Goal: Information Seeking & Learning: Learn about a topic

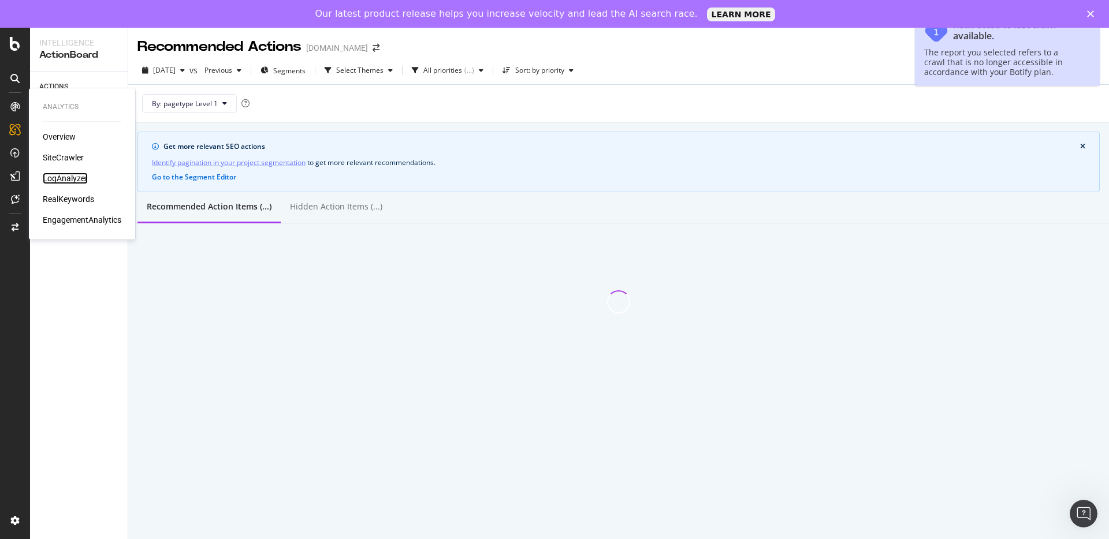
click at [67, 176] on div "LogAnalyzer" at bounding box center [65, 179] width 45 height 12
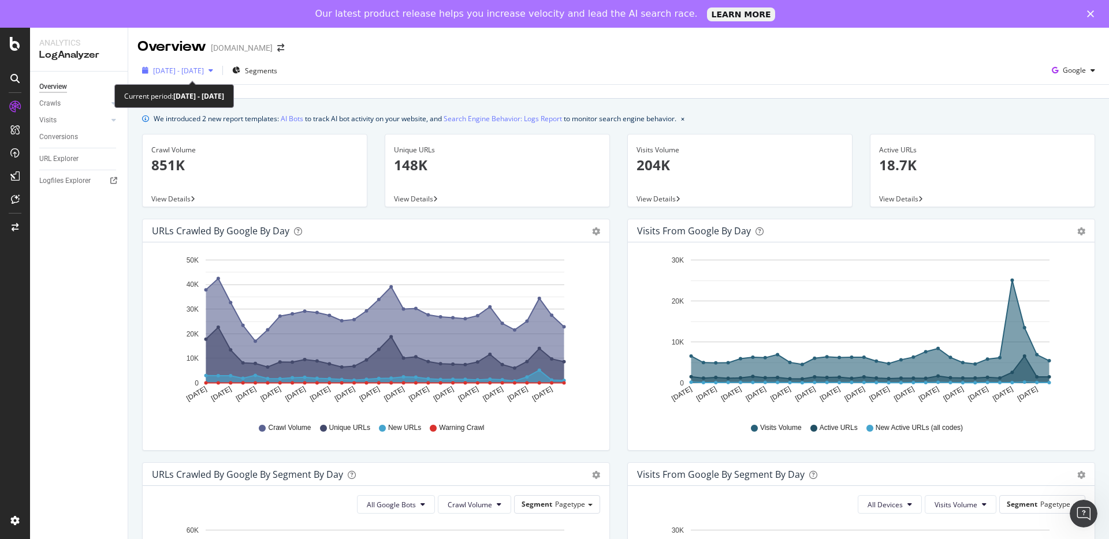
click at [218, 71] on div "button" at bounding box center [211, 70] width 14 height 7
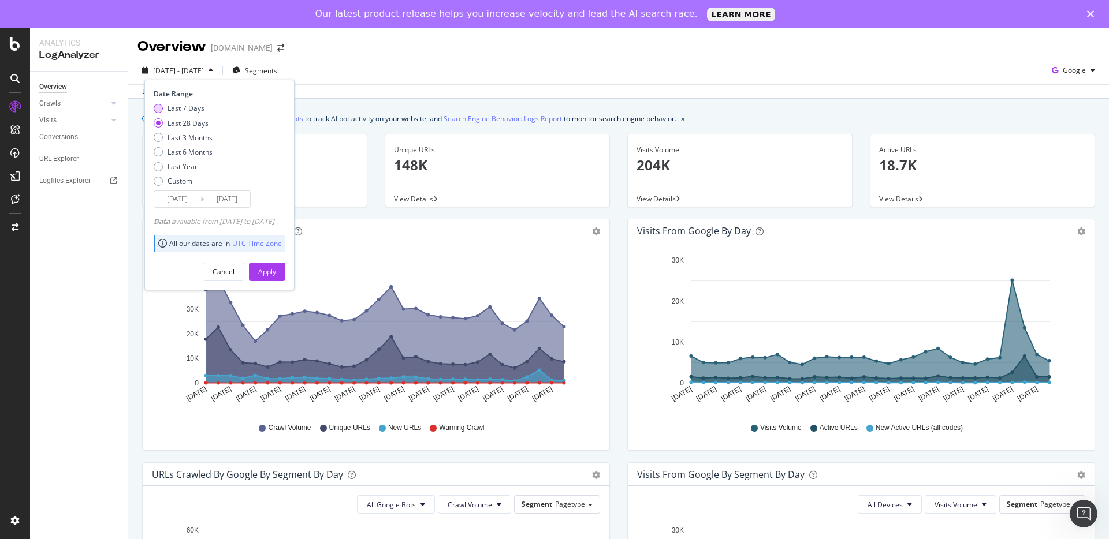
click at [198, 109] on div "Last 7 Days" at bounding box center [185, 108] width 37 height 10
type input "[DATE]"
click at [276, 271] on div "Apply" at bounding box center [267, 272] width 18 height 10
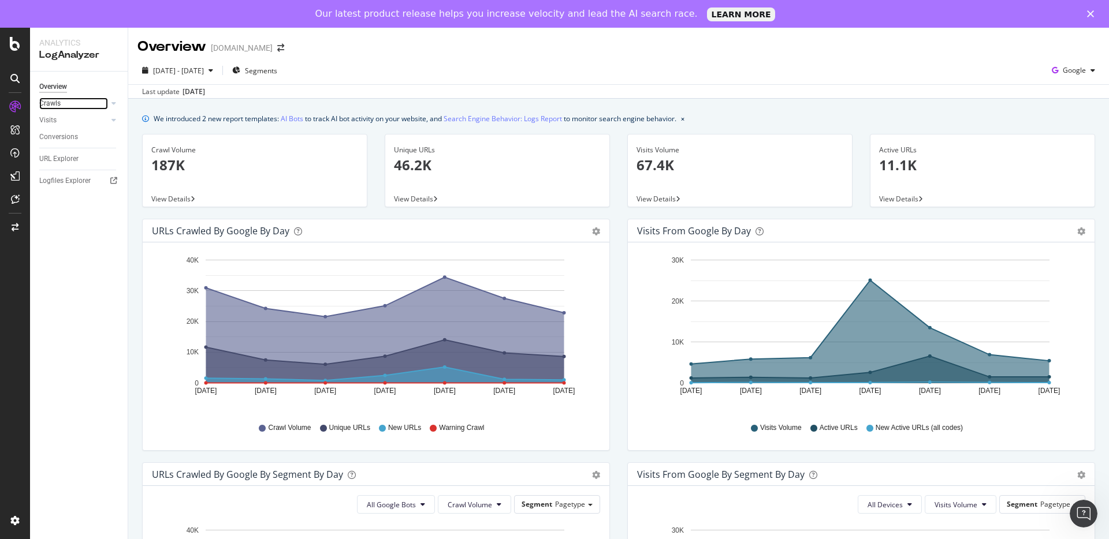
click at [67, 101] on link "Crawls" at bounding box center [73, 104] width 69 height 12
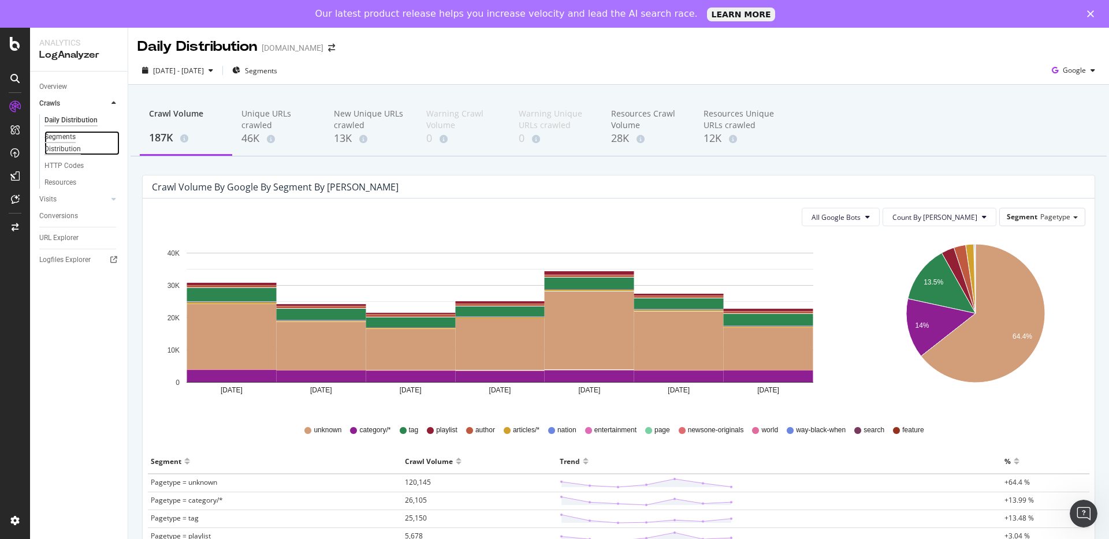
click at [70, 136] on div "Segments Distribution" at bounding box center [76, 143] width 64 height 24
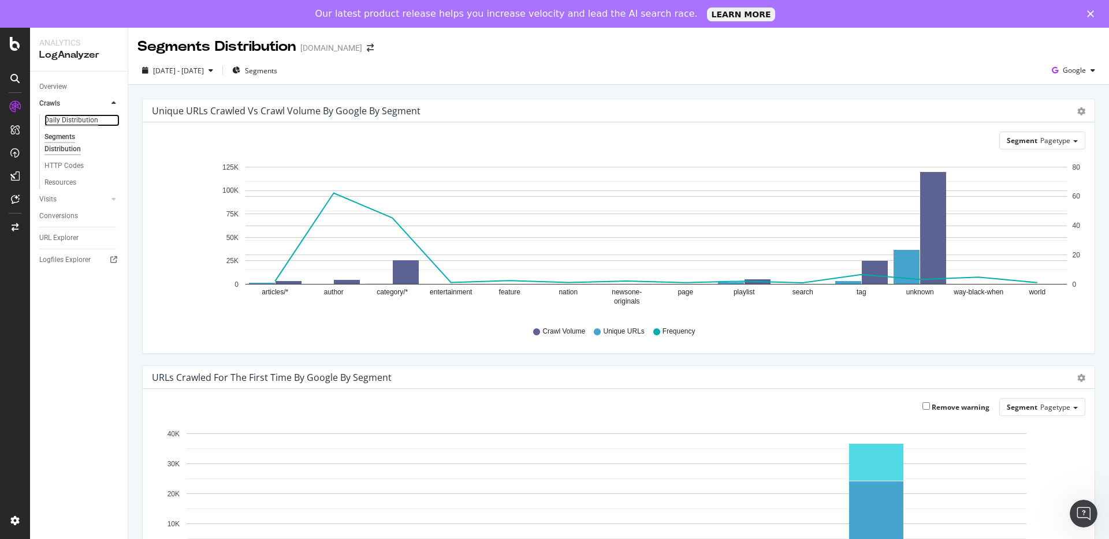
click at [62, 124] on div "Daily Distribution" at bounding box center [71, 120] width 54 height 12
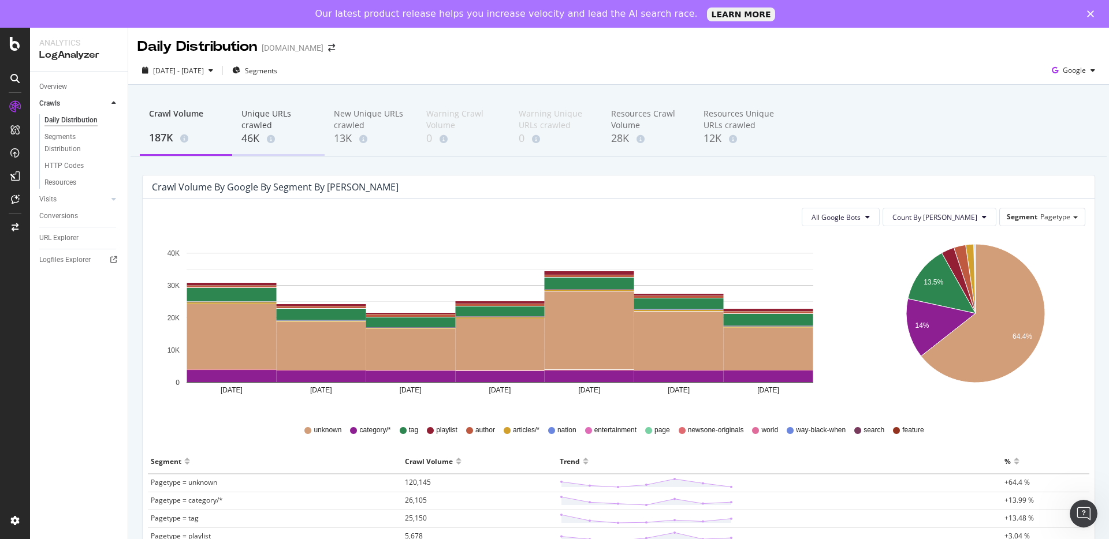
click at [260, 143] on div "46K" at bounding box center [278, 138] width 74 height 15
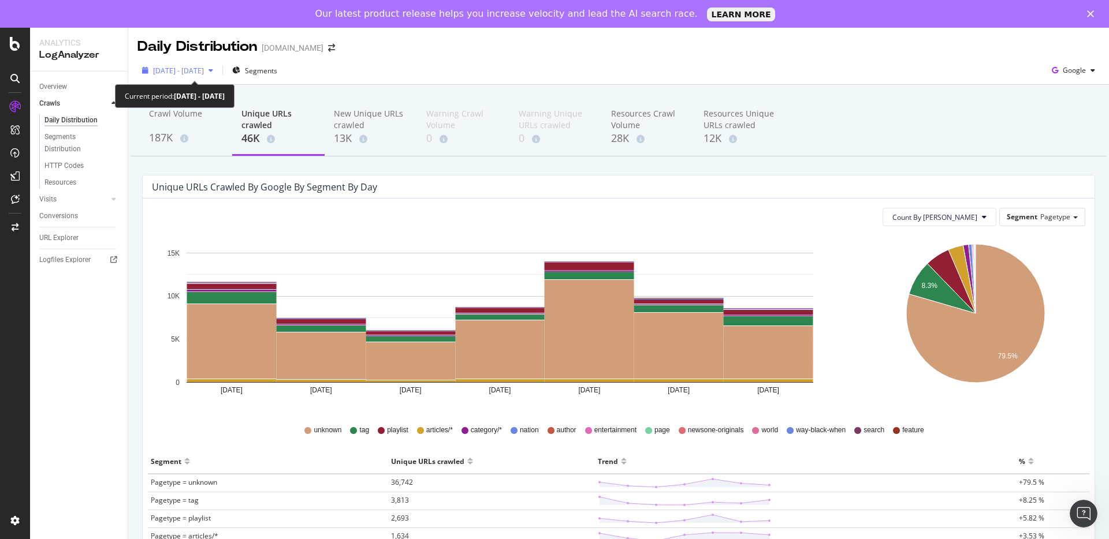
click at [204, 73] on span "[DATE] - [DATE]" at bounding box center [178, 71] width 51 height 10
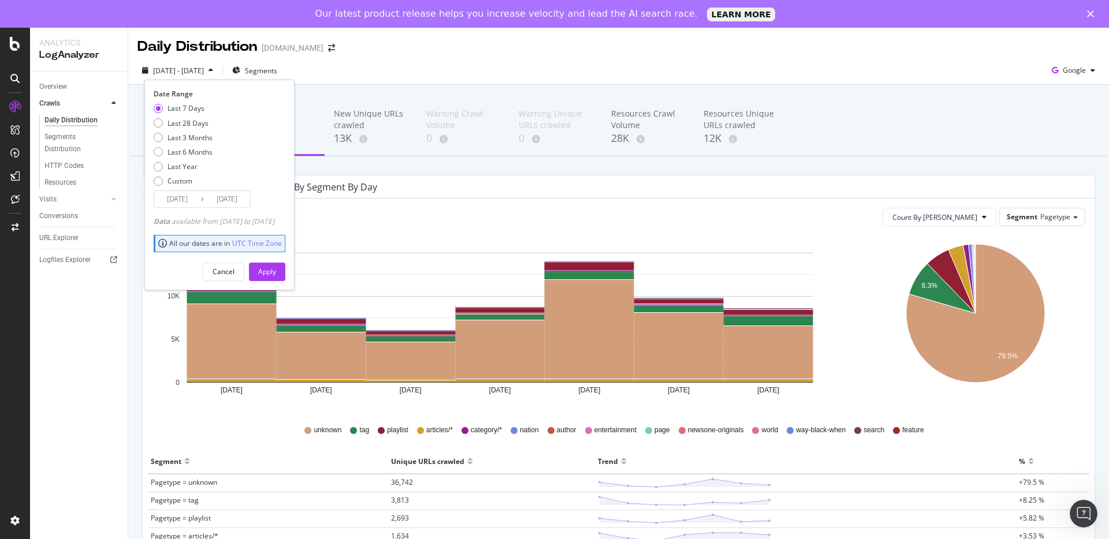
click at [204, 73] on span "[DATE] - [DATE]" at bounding box center [178, 71] width 51 height 10
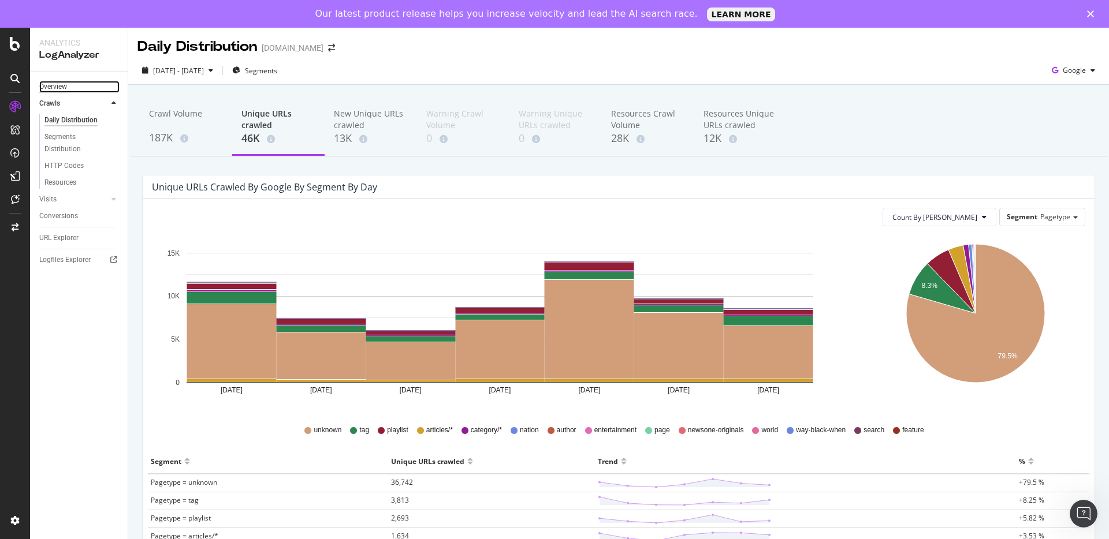
click at [66, 90] on div "Overview" at bounding box center [53, 87] width 28 height 12
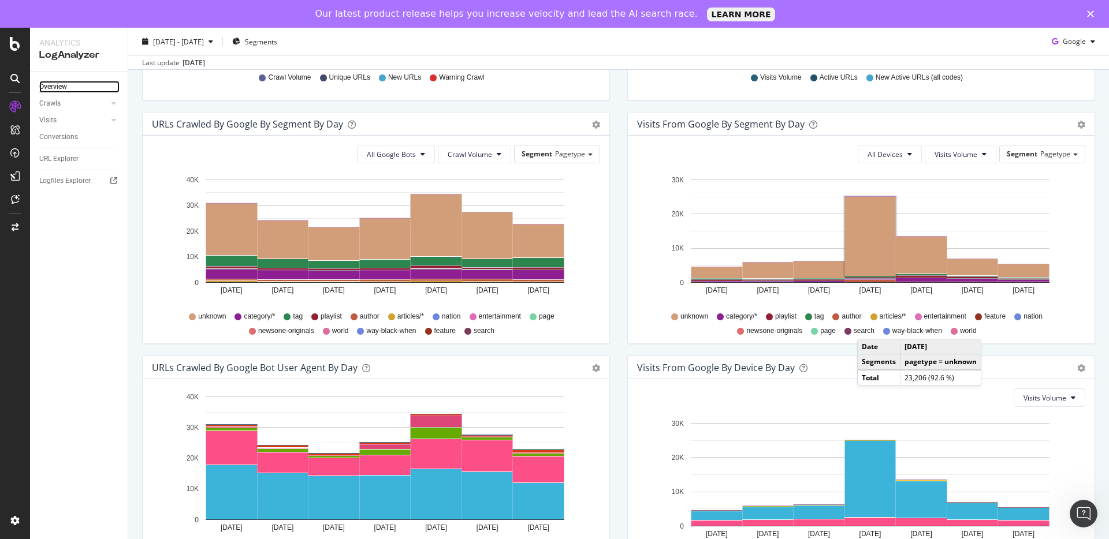
scroll to position [423, 0]
